Goal: Task Accomplishment & Management: Use online tool/utility

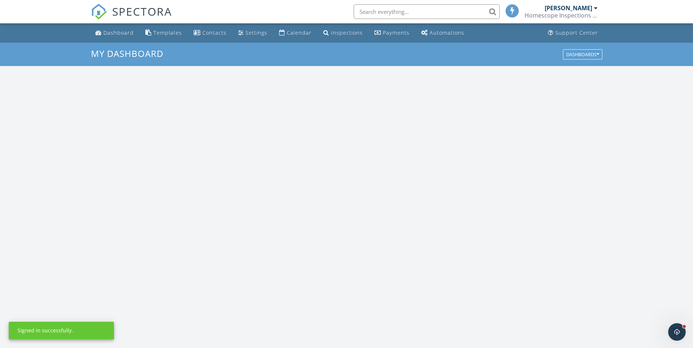
scroll to position [676, 704]
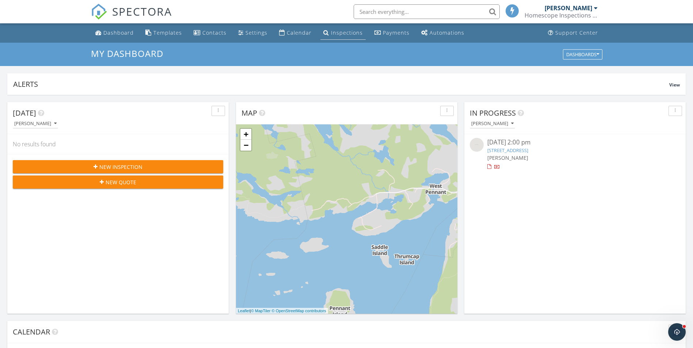
click at [341, 33] on div "Inspections" at bounding box center [347, 32] width 32 height 7
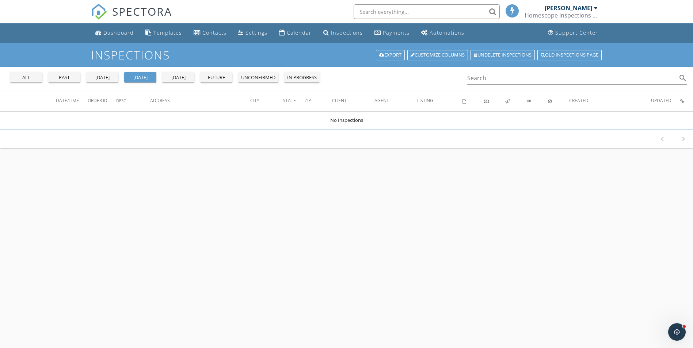
click at [31, 77] on div "all" at bounding box center [26, 77] width 26 height 7
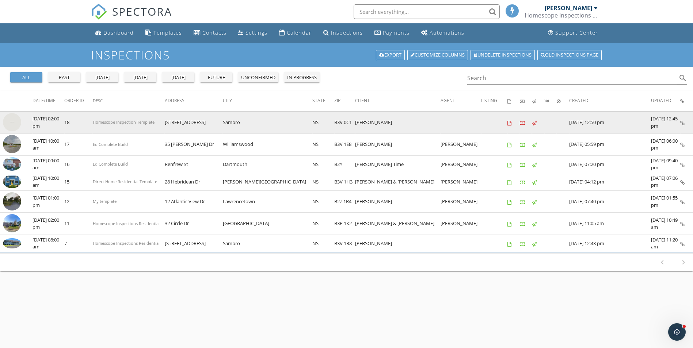
click at [17, 122] on img at bounding box center [12, 122] width 18 height 18
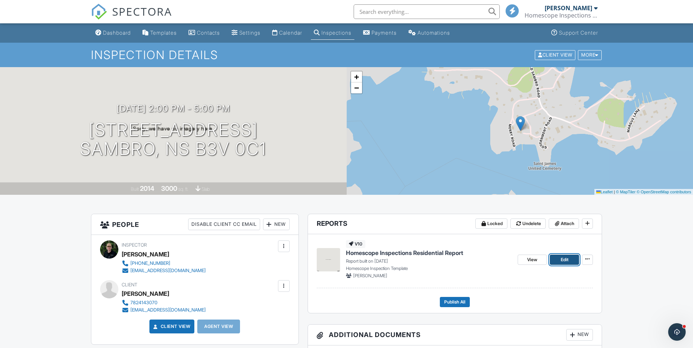
click at [559, 259] on link "Edit" at bounding box center [564, 260] width 29 height 10
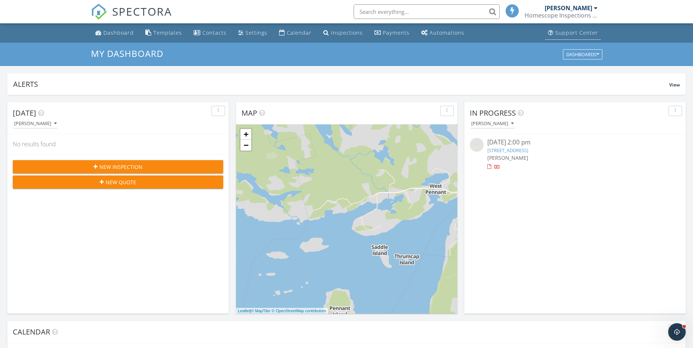
click at [577, 30] on div "Support Center" at bounding box center [576, 32] width 43 height 7
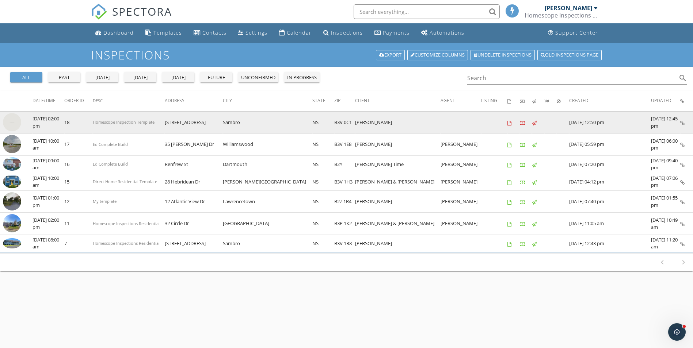
click at [14, 123] on img at bounding box center [12, 122] width 18 height 18
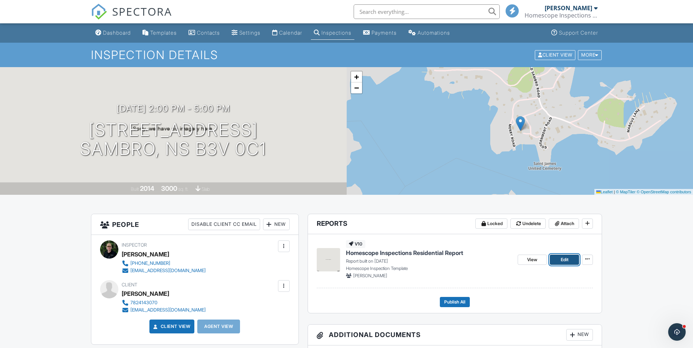
click at [566, 262] on span "Edit" at bounding box center [565, 259] width 8 height 7
